Goal: Information Seeking & Learning: Learn about a topic

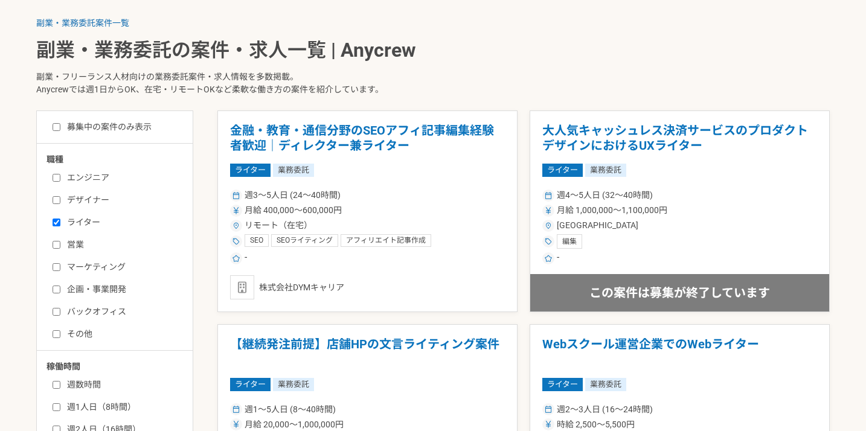
click at [88, 268] on label "マーケティング" at bounding box center [122, 267] width 139 height 13
click at [60, 268] on input "マーケティング" at bounding box center [57, 267] width 8 height 8
checkbox input "true"
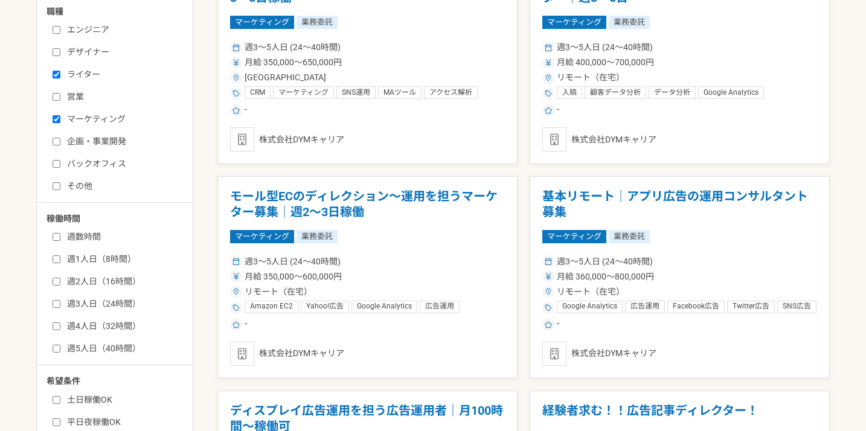
scroll to position [399, 0]
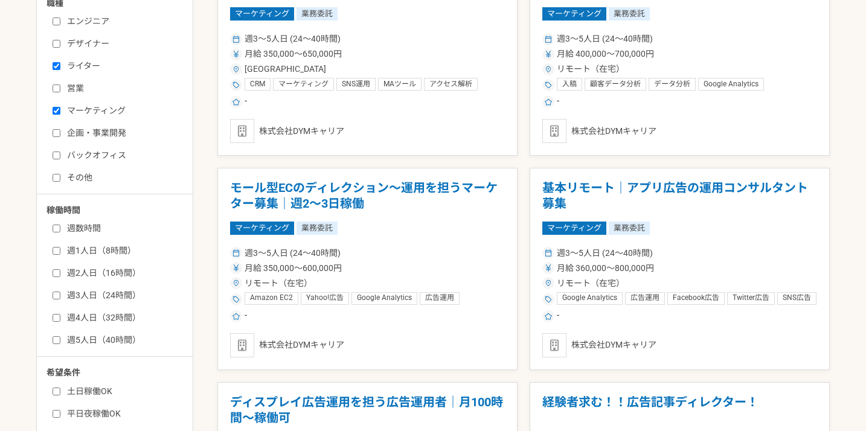
click at [104, 295] on label "週3人日（24時間）" at bounding box center [122, 295] width 139 height 13
click at [60, 295] on input "週3人日（24時間）" at bounding box center [57, 296] width 8 height 8
checkbox input "true"
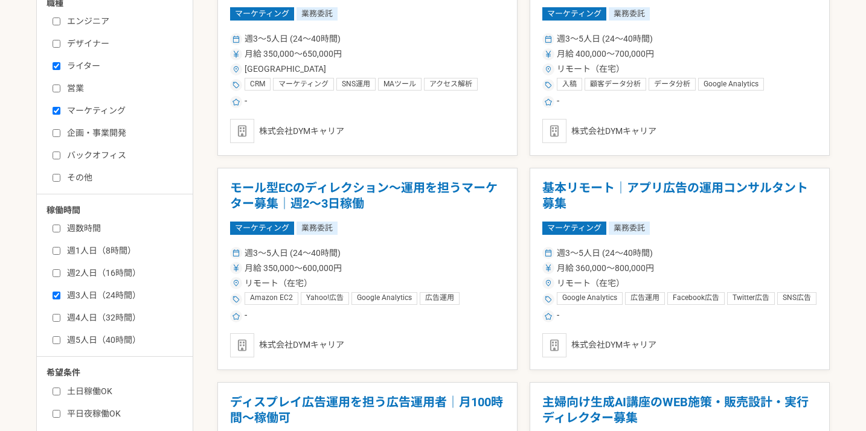
click at [91, 275] on label "週2人日（16時間）" at bounding box center [122, 273] width 139 height 13
click at [60, 275] on input "週2人日（16時間）" at bounding box center [57, 273] width 8 height 8
checkbox input "true"
click at [89, 252] on label "週1人日（8時間）" at bounding box center [122, 251] width 139 height 13
click at [60, 252] on input "週1人日（8時間）" at bounding box center [57, 251] width 8 height 8
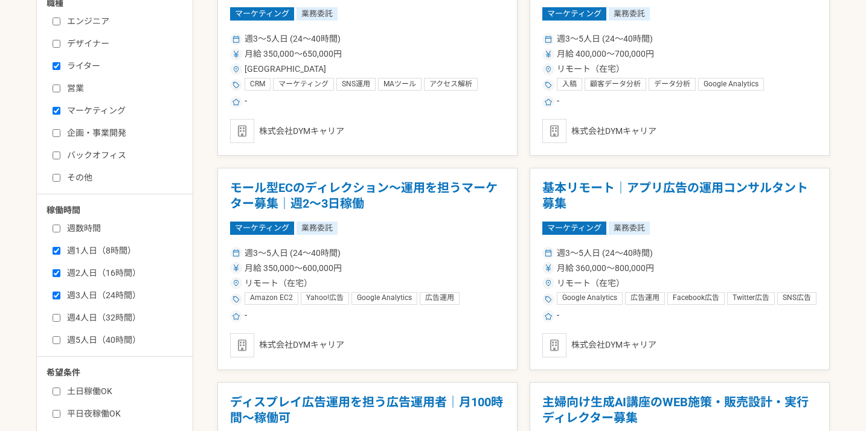
checkbox input "true"
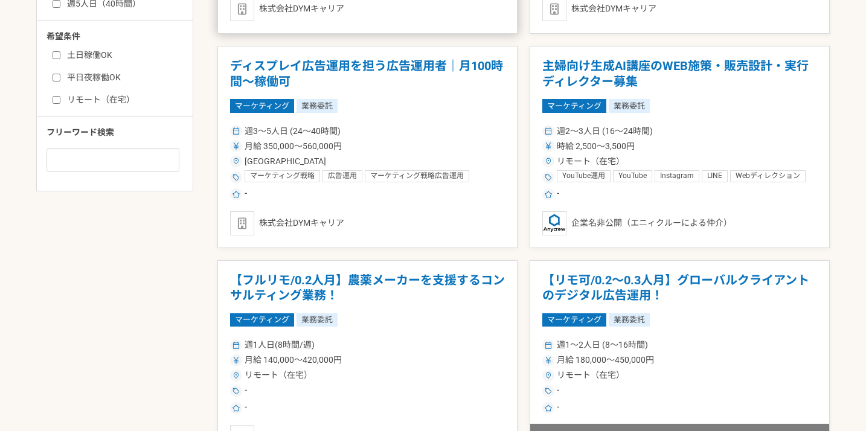
scroll to position [731, 0]
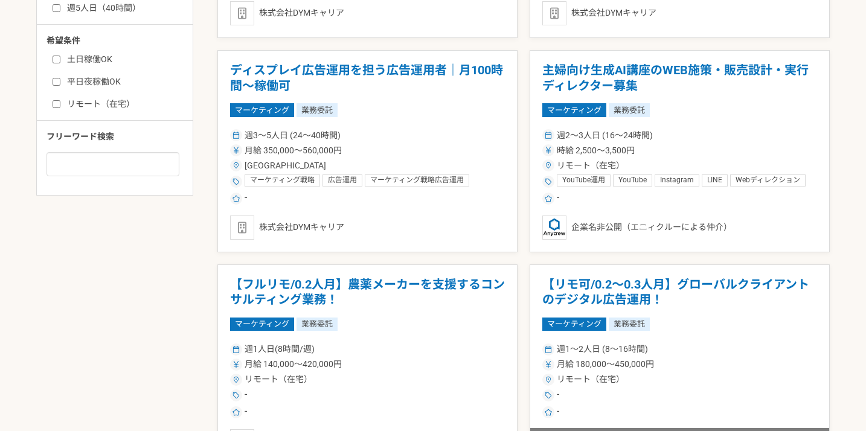
click at [118, 107] on label "リモート（在宅）" at bounding box center [122, 104] width 139 height 13
click at [60, 107] on input "リモート（在宅）" at bounding box center [57, 104] width 8 height 8
checkbox input "true"
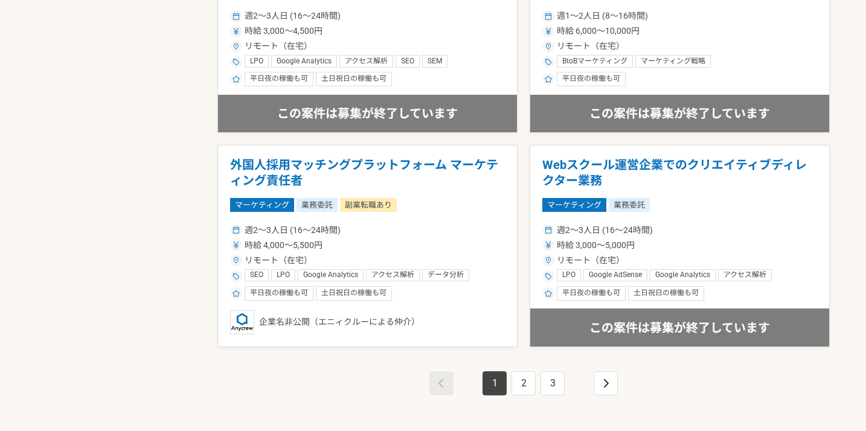
scroll to position [2148, 0]
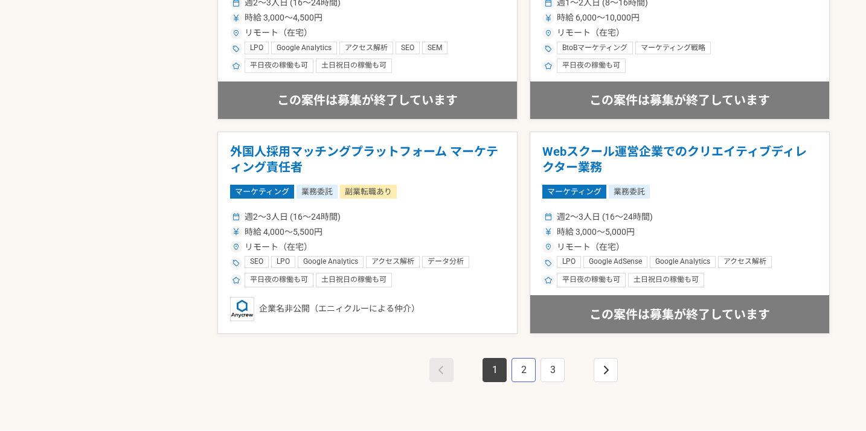
click at [527, 369] on link "2" at bounding box center [524, 370] width 24 height 24
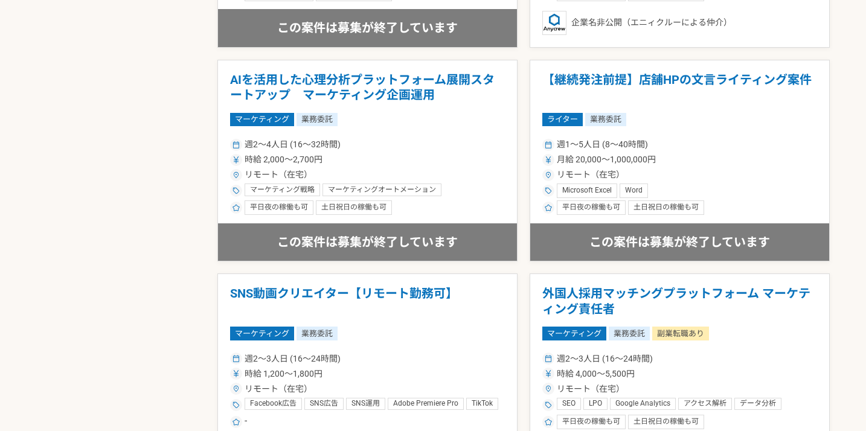
scroll to position [2222, 0]
